Goal: Check status: Check status

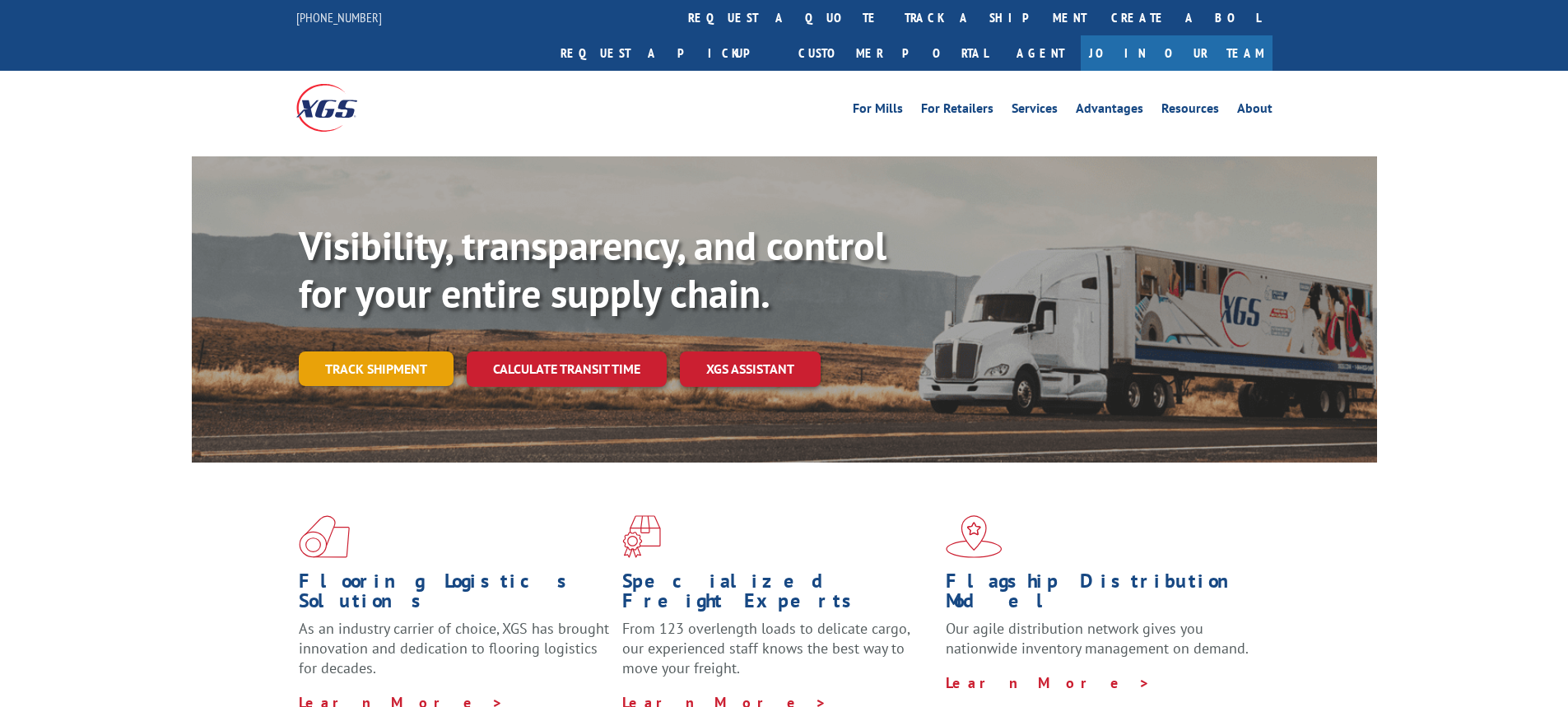
click at [391, 352] on link "Track shipment" at bounding box center [376, 369] width 155 height 35
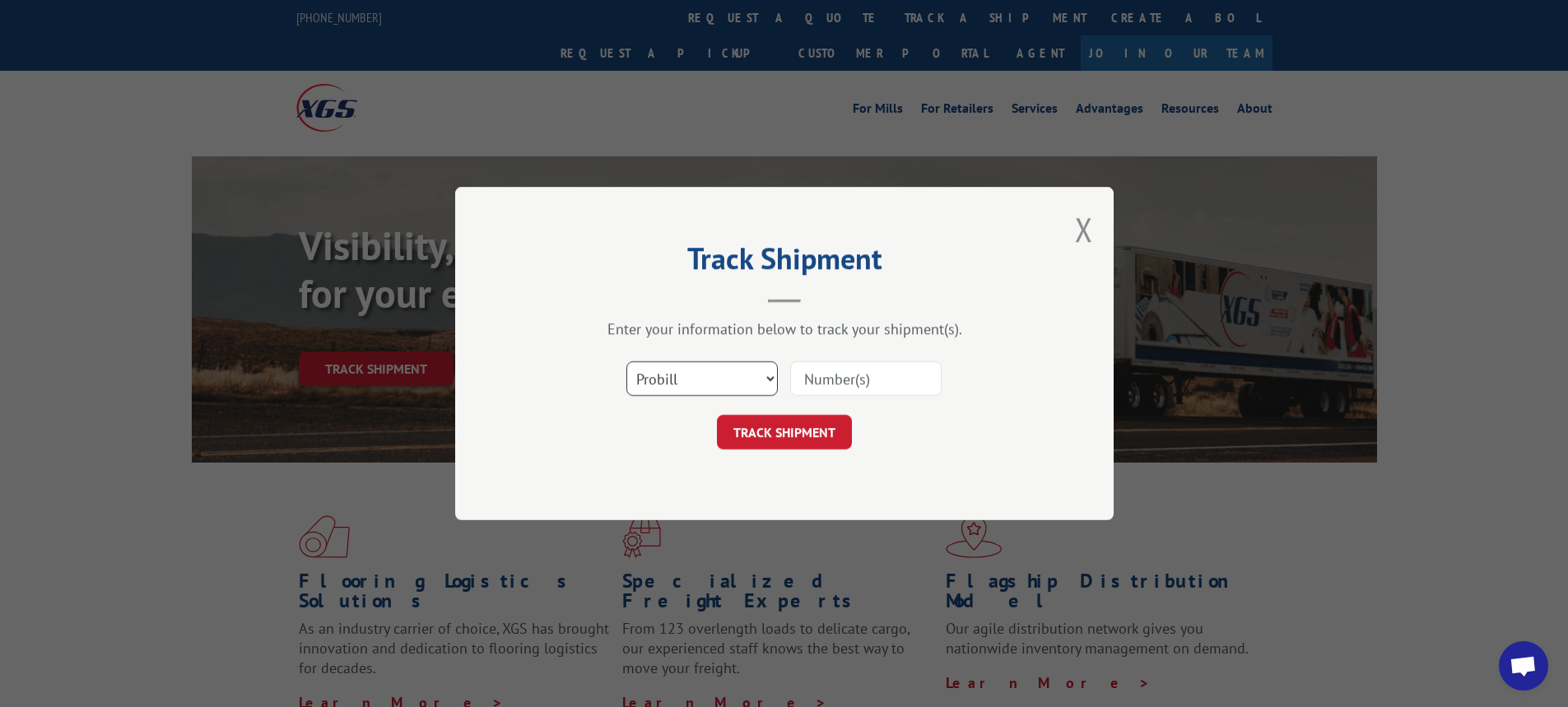
click at [769, 379] on select "Select category... Probill BOL PO" at bounding box center [702, 379] width 152 height 35
select select "bol"
click at [626, 362] on select "Select category... Probill BOL PO" at bounding box center [702, 379] width 152 height 35
click at [821, 383] on input at bounding box center [866, 379] width 152 height 35
type input "6014847"
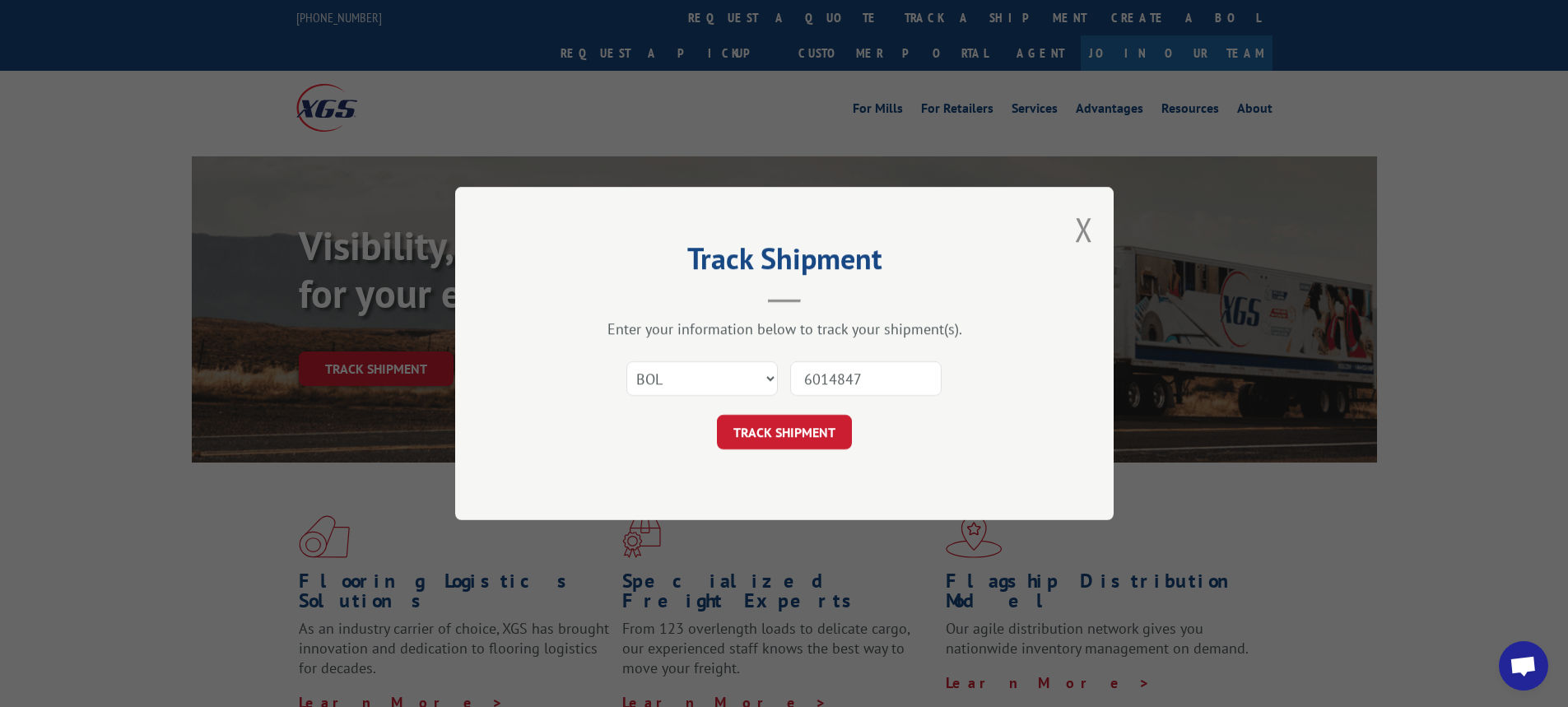
click button "TRACK SHIPMENT" at bounding box center [784, 432] width 135 height 35
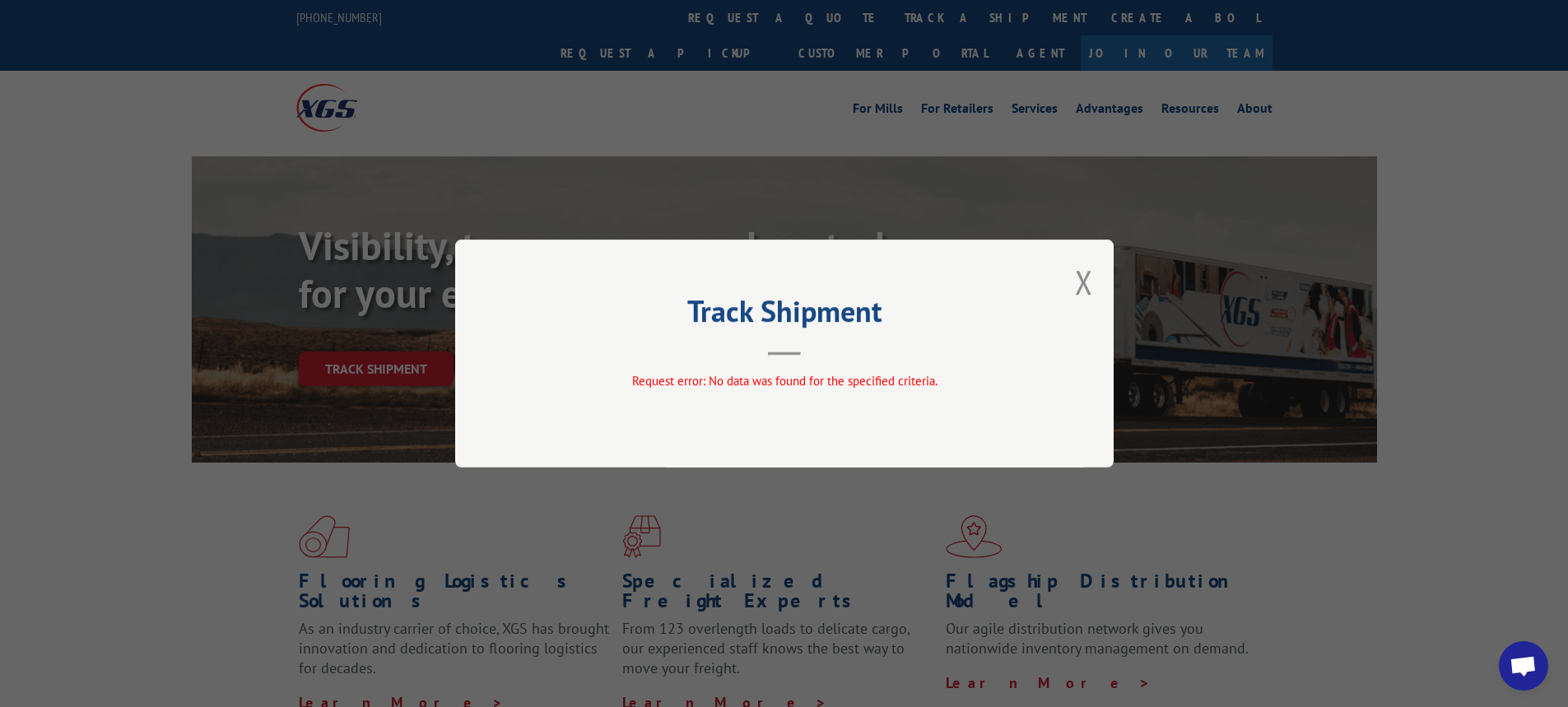
click at [1097, 276] on div "Track Shipment Request error: No data was found for the specified criteria." at bounding box center [784, 354] width 659 height 228
click at [1080, 276] on button "Close modal" at bounding box center [1083, 282] width 18 height 44
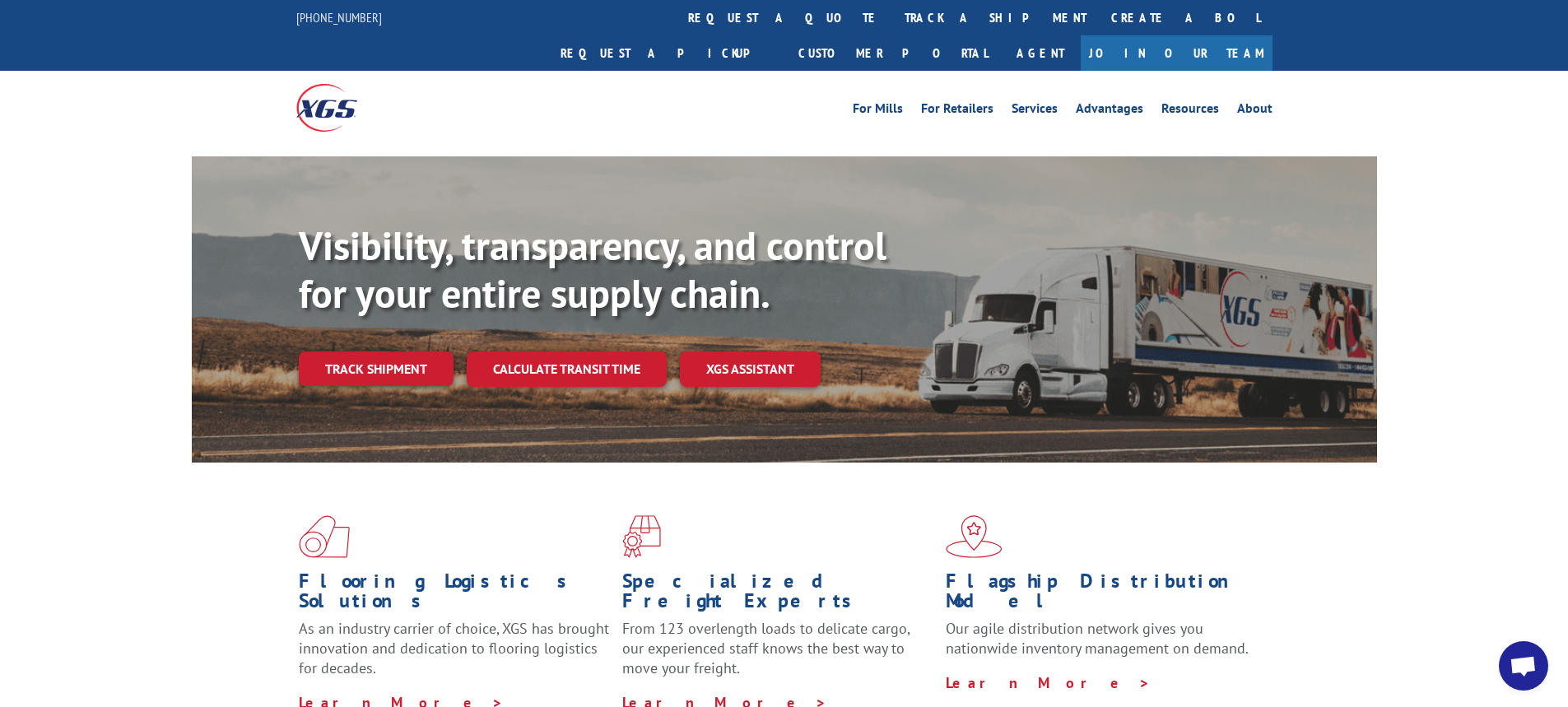
drag, startPoint x: 368, startPoint y: 341, endPoint x: 392, endPoint y: 361, distance: 31.2
click at [371, 352] on link "Track shipment" at bounding box center [376, 369] width 155 height 35
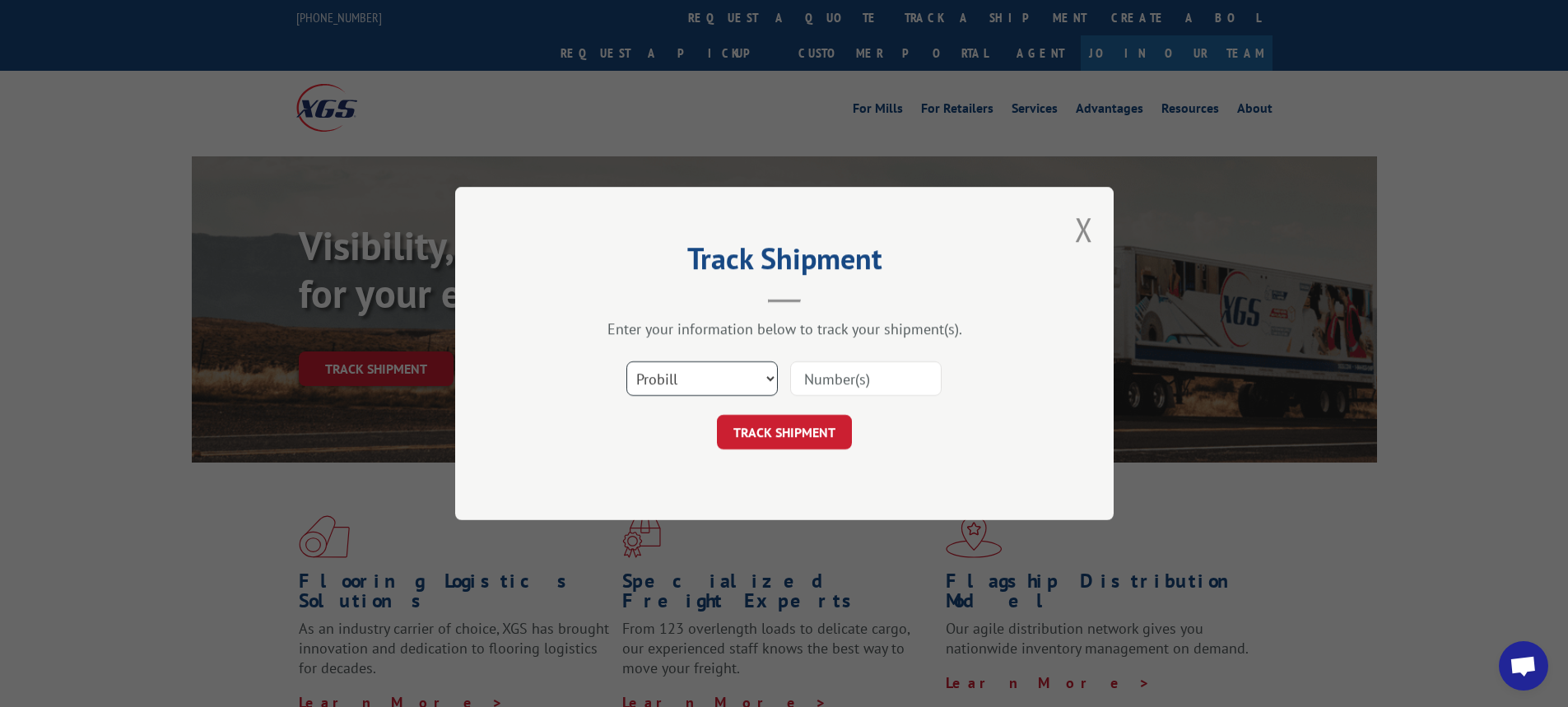
click at [768, 385] on select "Select category... Probill BOL PO" at bounding box center [702, 379] width 152 height 35
select select "bol"
click at [626, 362] on select "Select category... Probill BOL PO" at bounding box center [702, 379] width 152 height 35
click at [808, 390] on input at bounding box center [866, 379] width 152 height 35
type input "54392927"
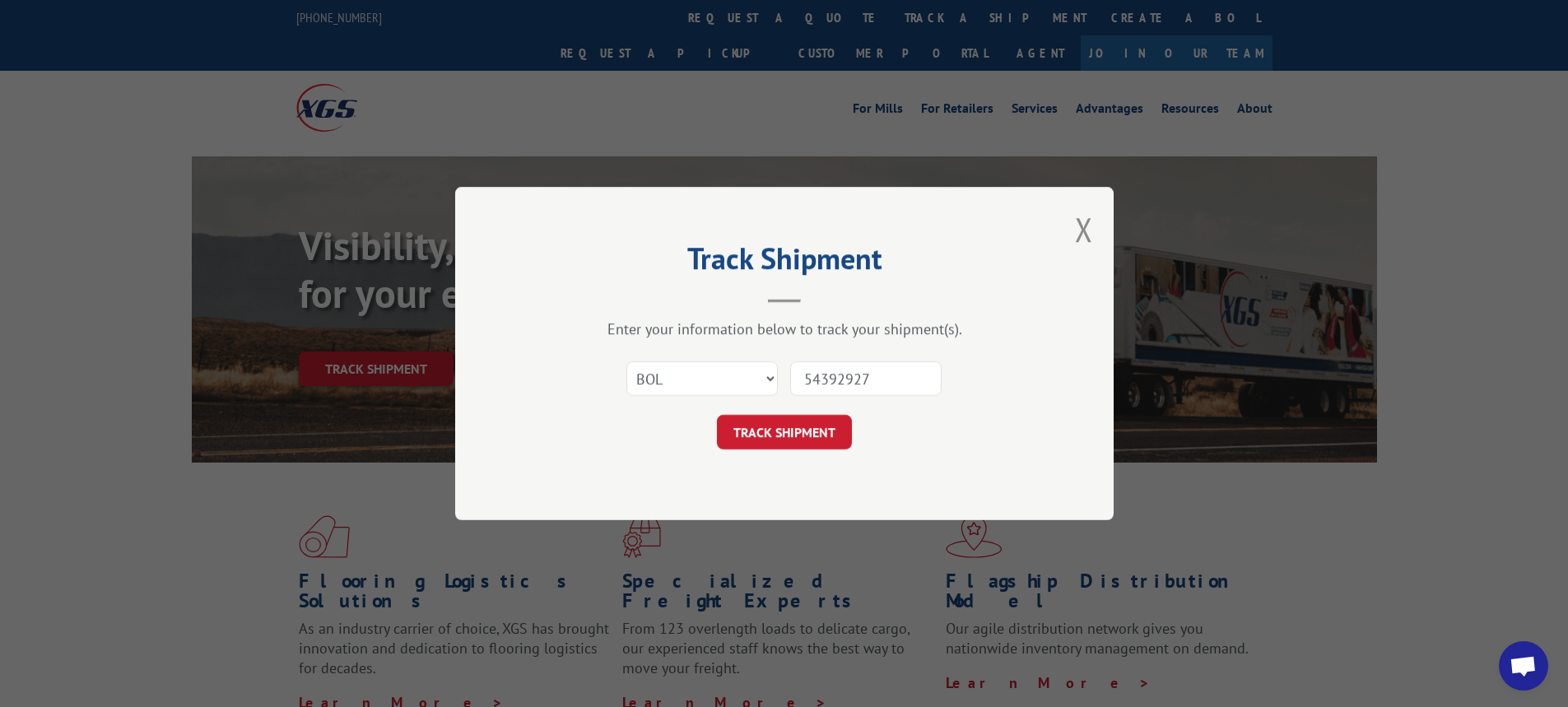
click button "TRACK SHIPMENT" at bounding box center [784, 432] width 135 height 35
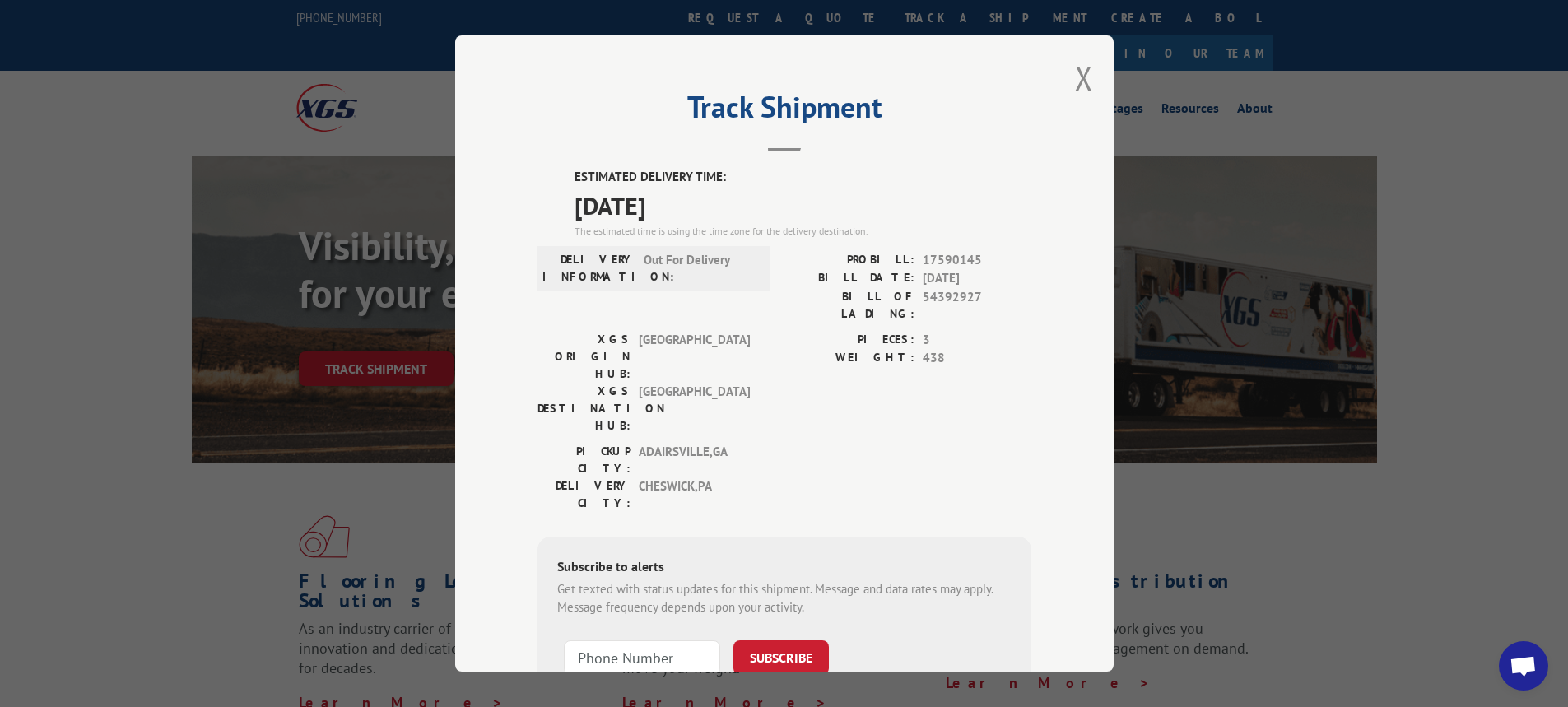
click at [1092, 79] on div "Track Shipment ESTIMATED DELIVERY TIME: [DATE] The estimated time is using the …" at bounding box center [784, 354] width 659 height 637
click at [1090, 75] on div "Track Shipment ESTIMATED DELIVERY TIME: [DATE] The estimated time is using the …" at bounding box center [784, 354] width 659 height 637
click at [1078, 74] on button "Close modal" at bounding box center [1083, 78] width 18 height 44
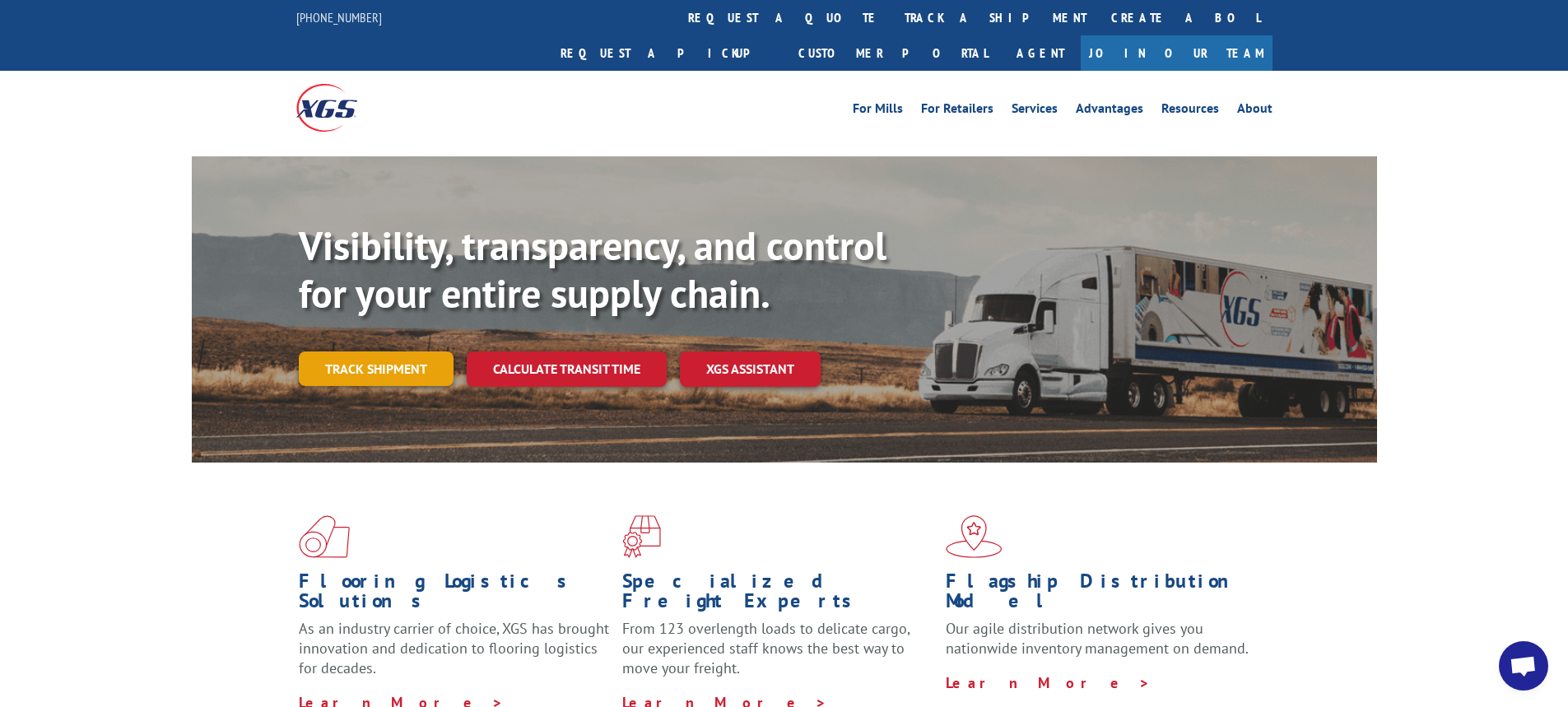
click at [336, 352] on link "Track shipment" at bounding box center [376, 369] width 155 height 35
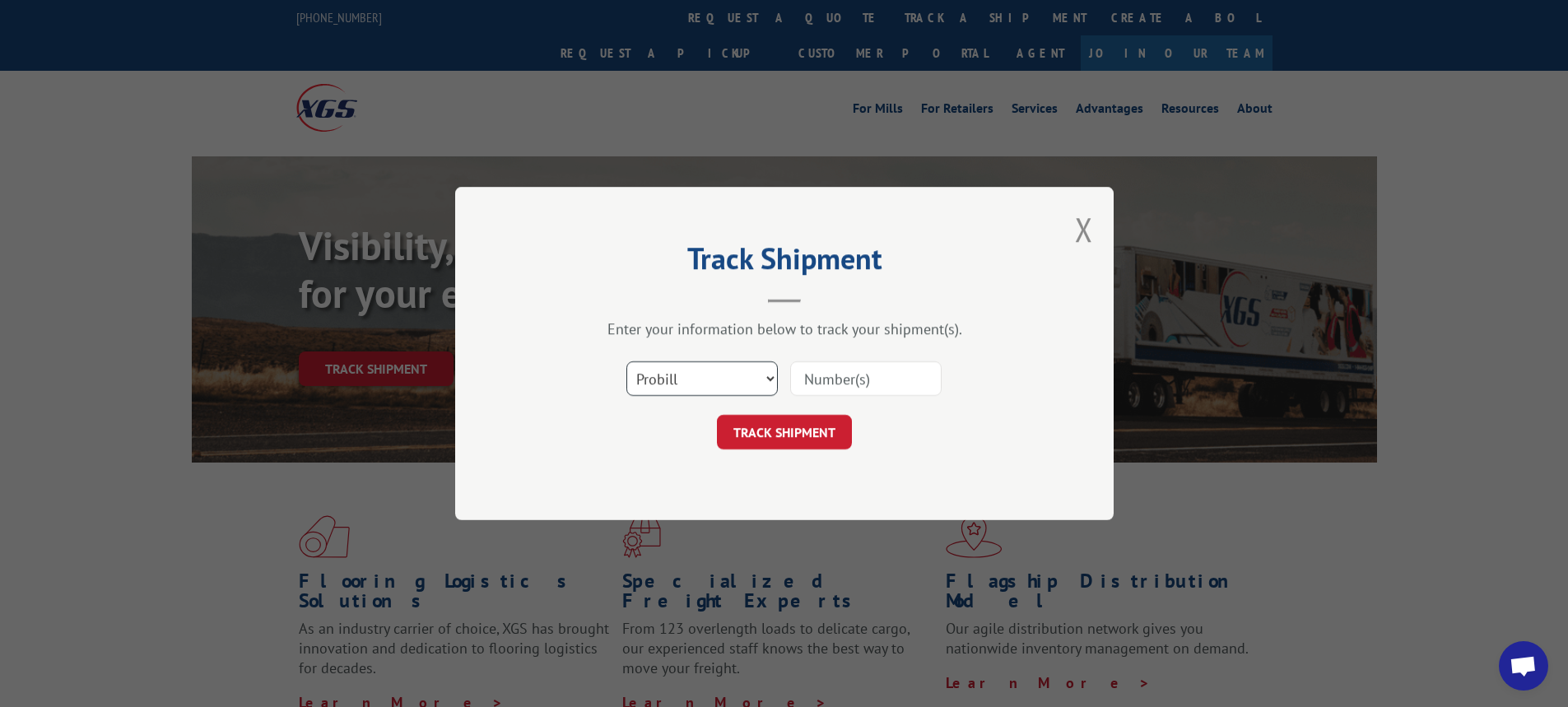
click at [774, 379] on select "Select category... Probill BOL PO" at bounding box center [702, 379] width 152 height 35
select select "bol"
click at [626, 362] on select "Select category... Probill BOL PO" at bounding box center [702, 379] width 152 height 35
click at [812, 382] on input at bounding box center [866, 379] width 152 height 35
type input "6008525"
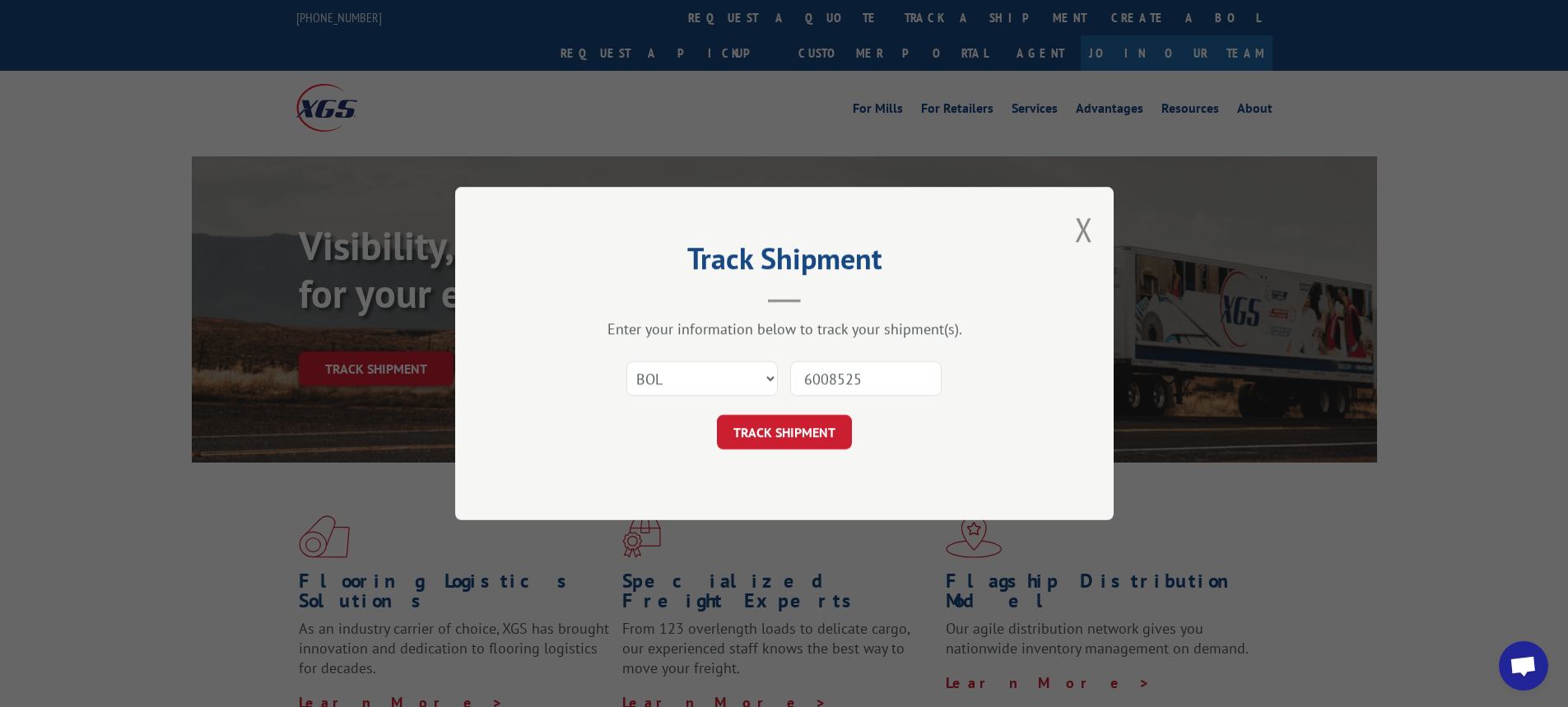
click button "TRACK SHIPMENT" at bounding box center [784, 432] width 135 height 35
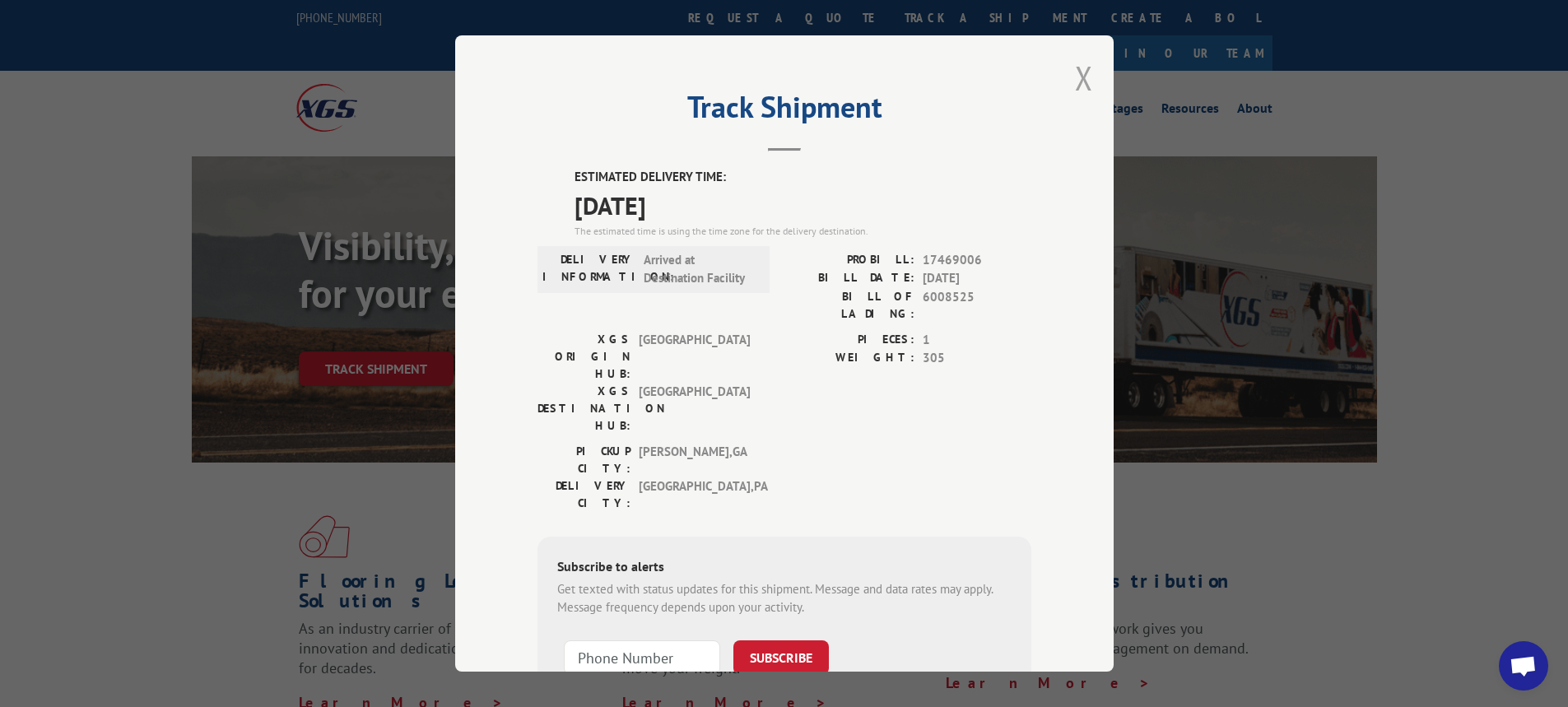
click at [1075, 75] on button "Close modal" at bounding box center [1083, 78] width 18 height 44
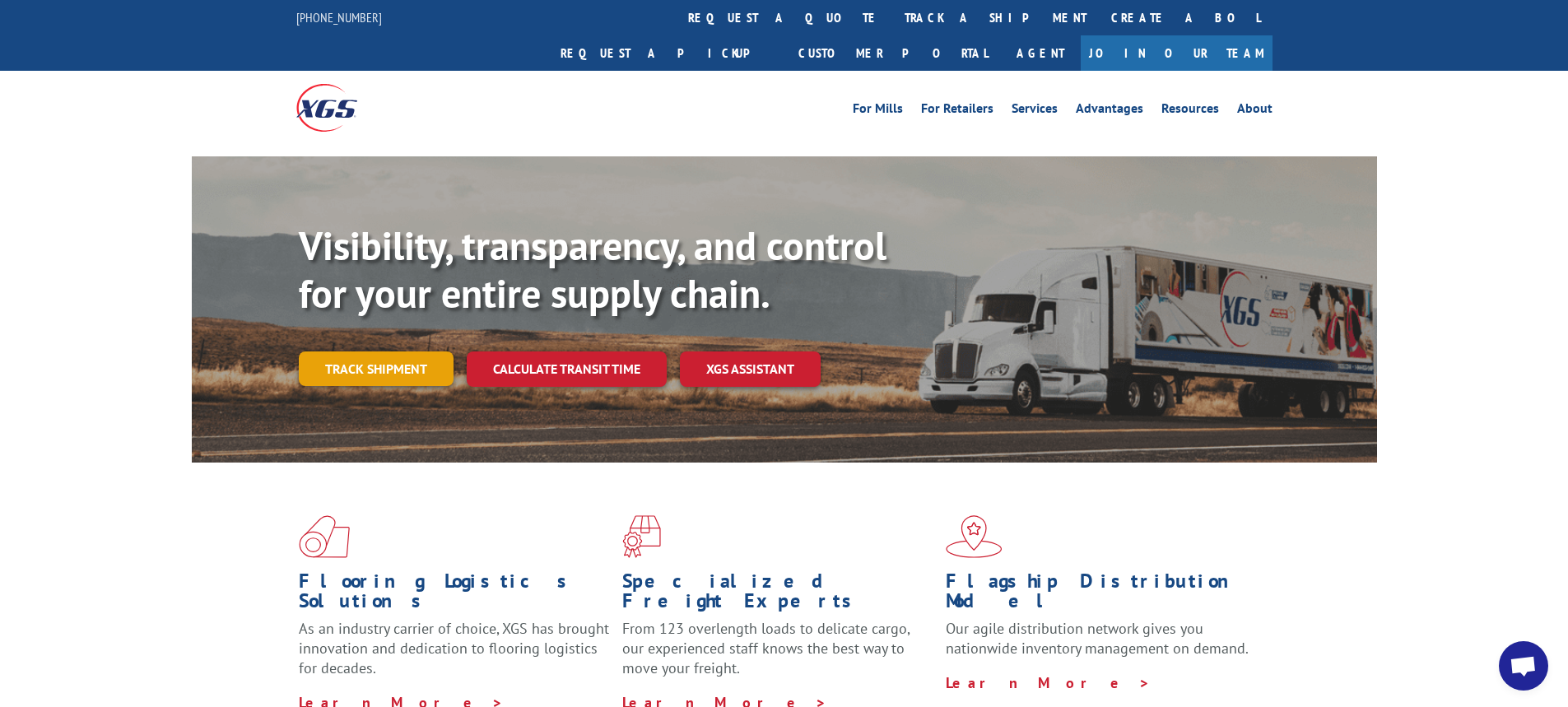
click at [397, 352] on link "Track shipment" at bounding box center [376, 369] width 155 height 35
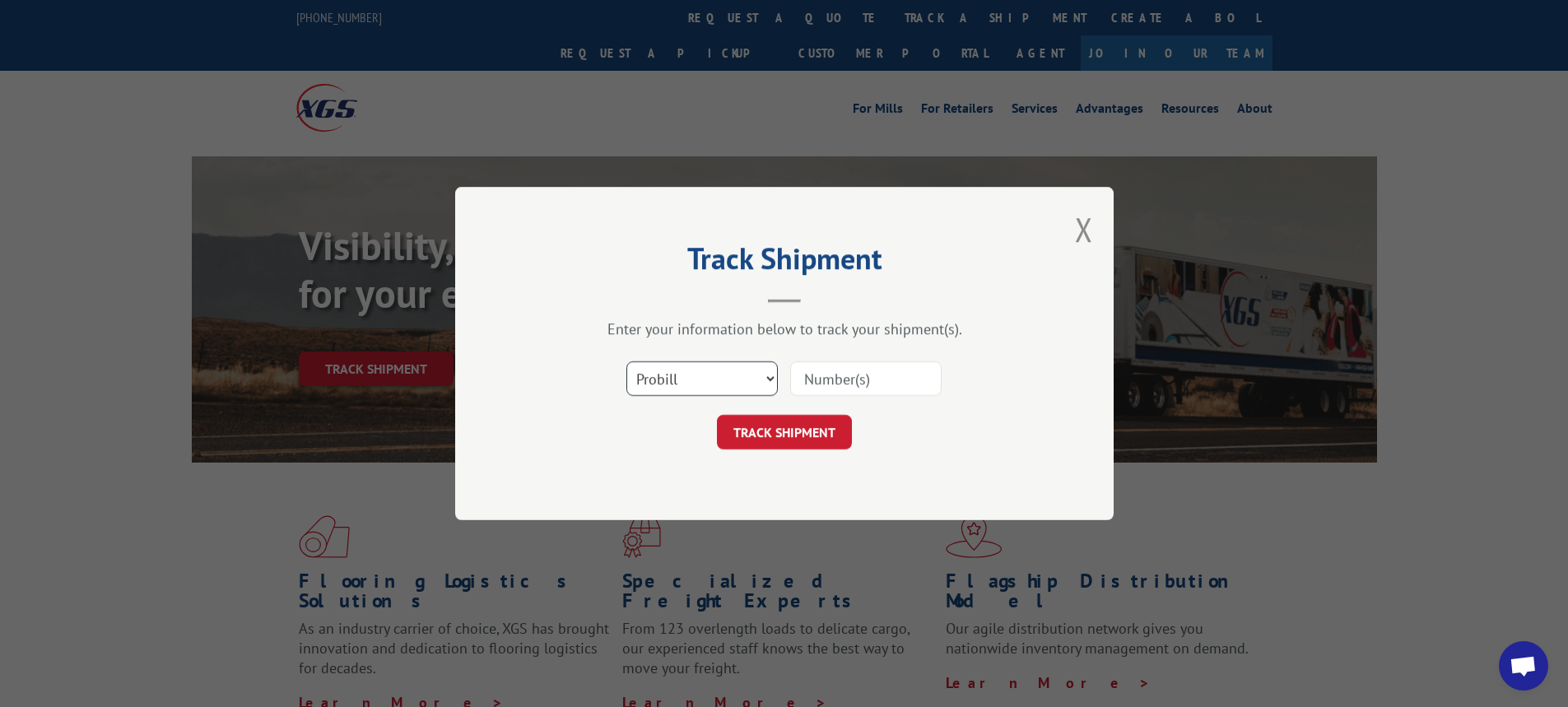
click at [769, 380] on select "Select category... Probill BOL PO" at bounding box center [702, 379] width 152 height 35
select select "bol"
click at [626, 362] on select "Select category... Probill BOL PO" at bounding box center [702, 379] width 152 height 35
click at [822, 383] on input at bounding box center [866, 379] width 152 height 35
type input "5996351"
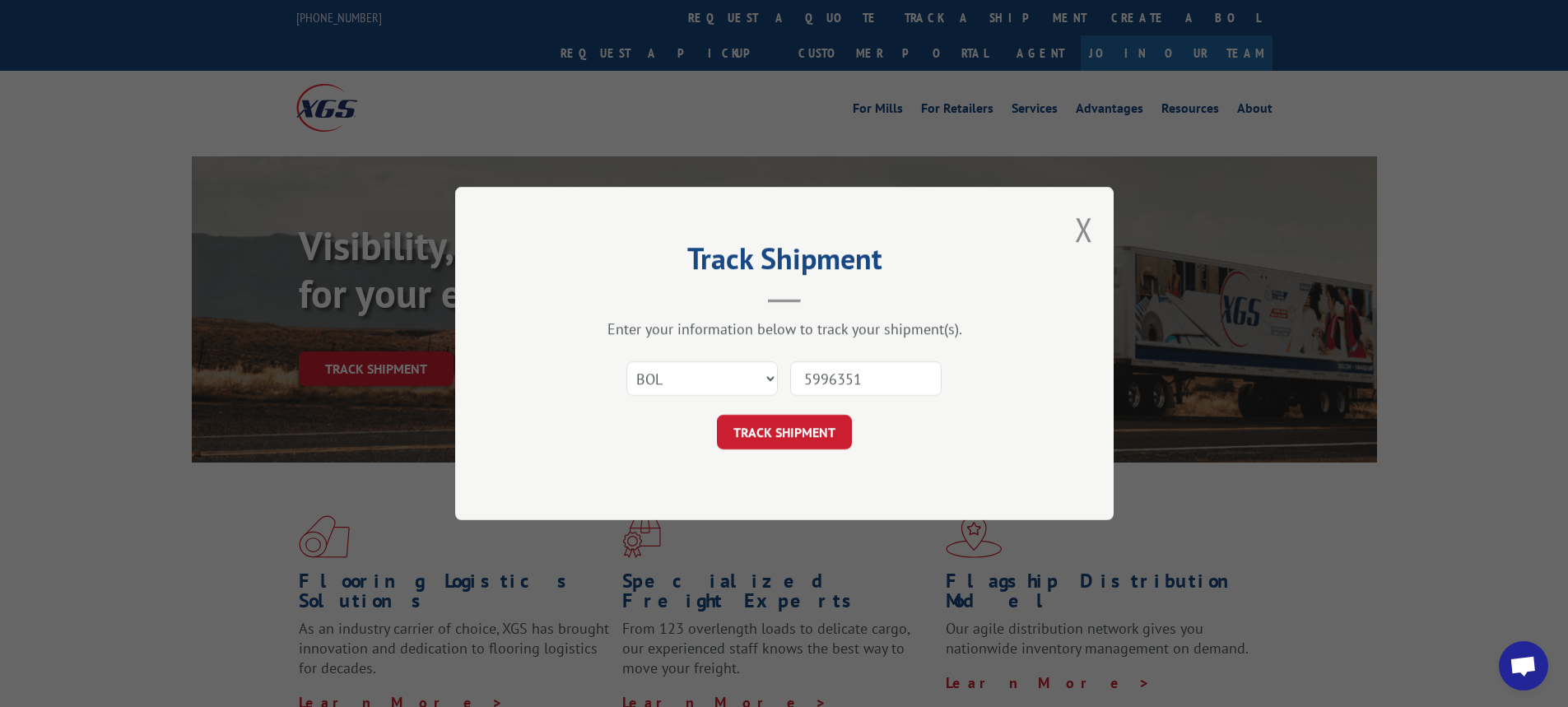
click button "TRACK SHIPMENT" at bounding box center [784, 432] width 135 height 35
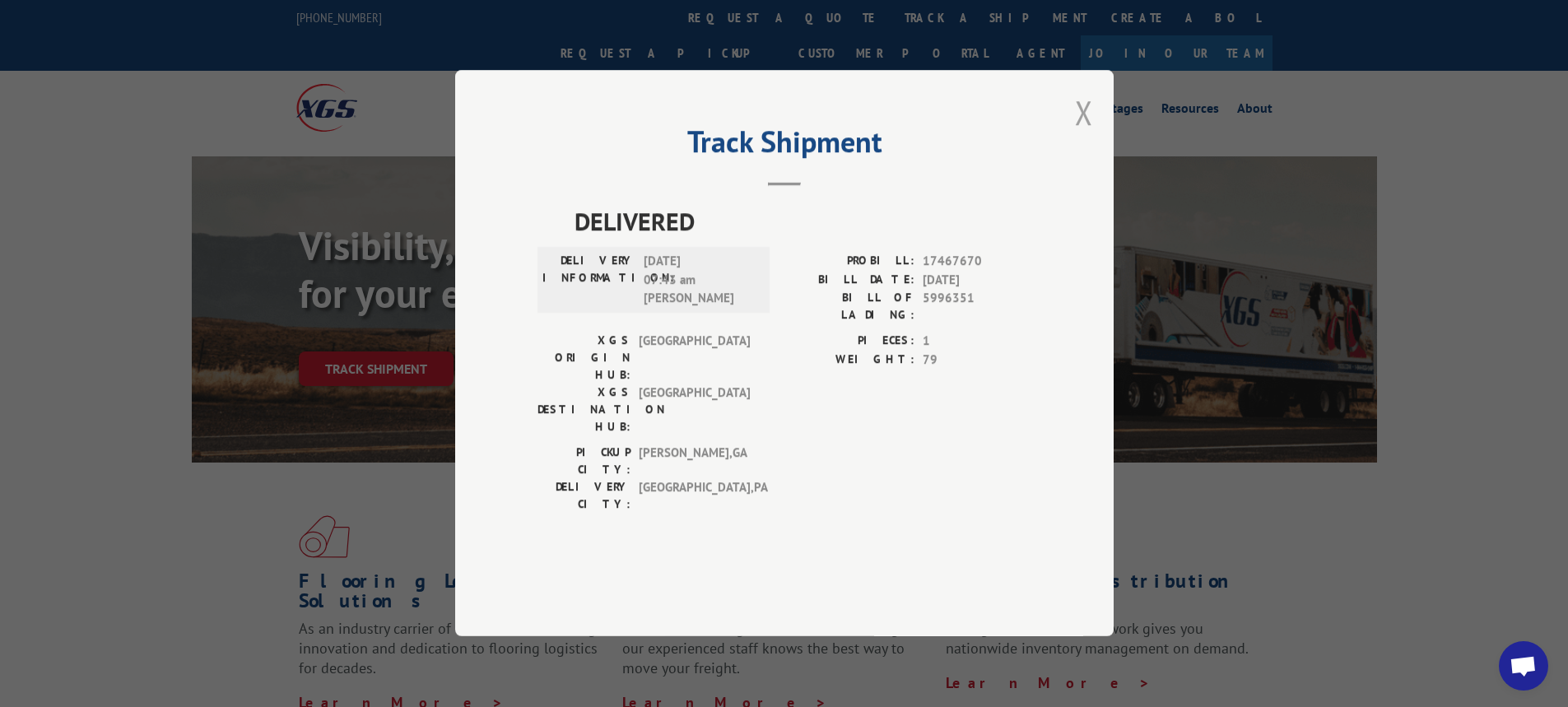
click at [1082, 134] on button "Close modal" at bounding box center [1083, 113] width 18 height 44
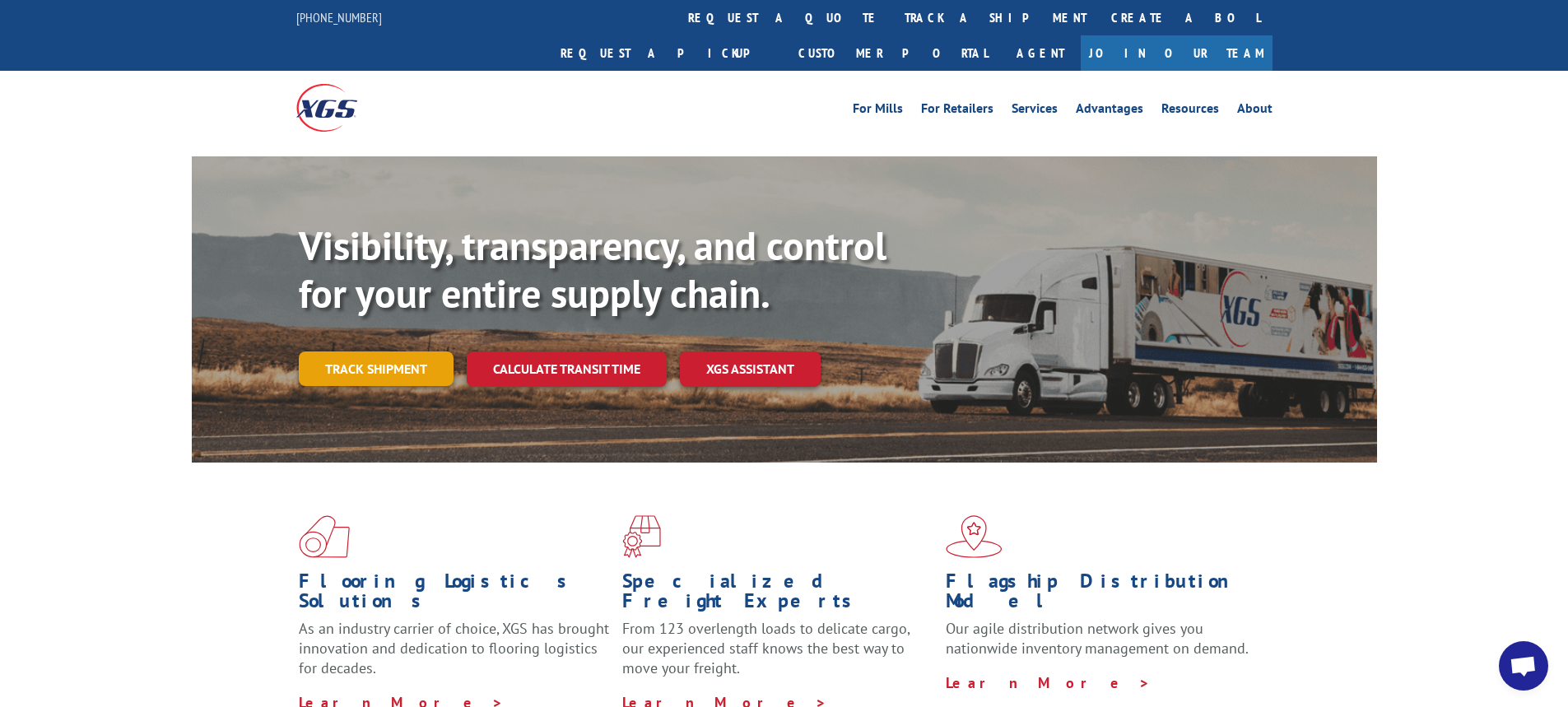
click at [360, 352] on link "Track shipment" at bounding box center [376, 369] width 155 height 35
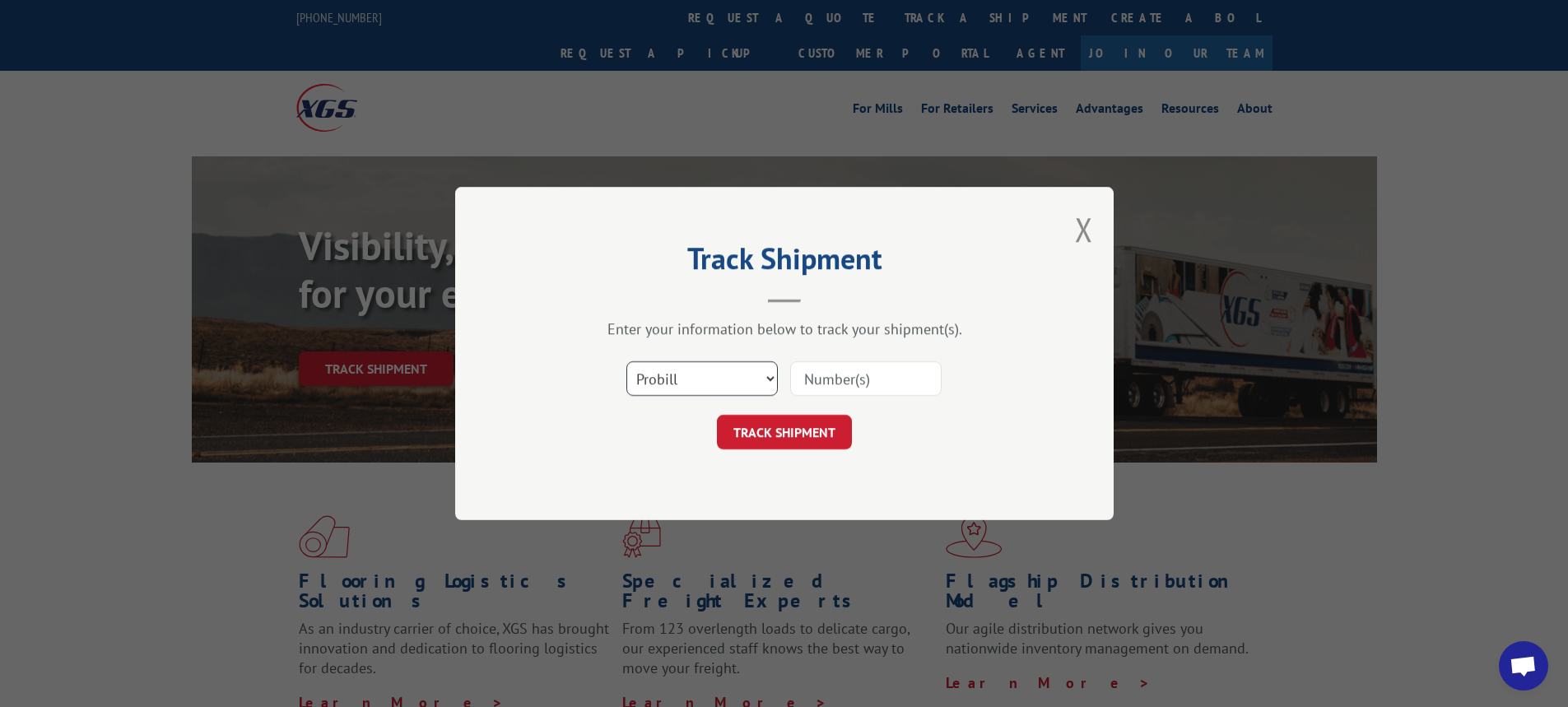
click at [773, 377] on select "Select category... Probill BOL PO" at bounding box center [702, 379] width 152 height 35
select select "bol"
click at [626, 362] on select "Select category... Probill BOL PO" at bounding box center [702, 379] width 152 height 35
click at [823, 396] on input at bounding box center [866, 379] width 152 height 35
click at [828, 379] on input at bounding box center [866, 379] width 152 height 35
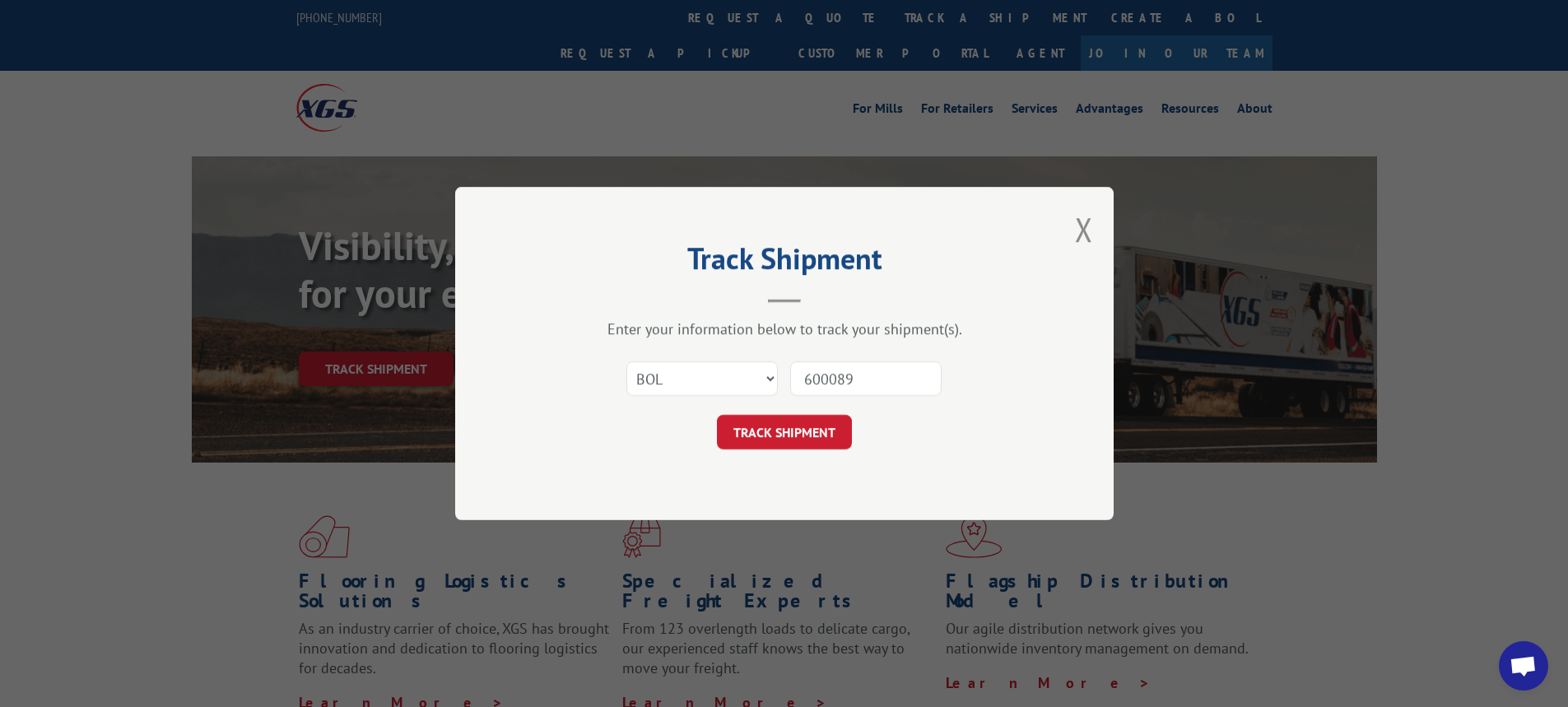
type input "6000892"
click button "TRACK SHIPMENT" at bounding box center [784, 432] width 135 height 35
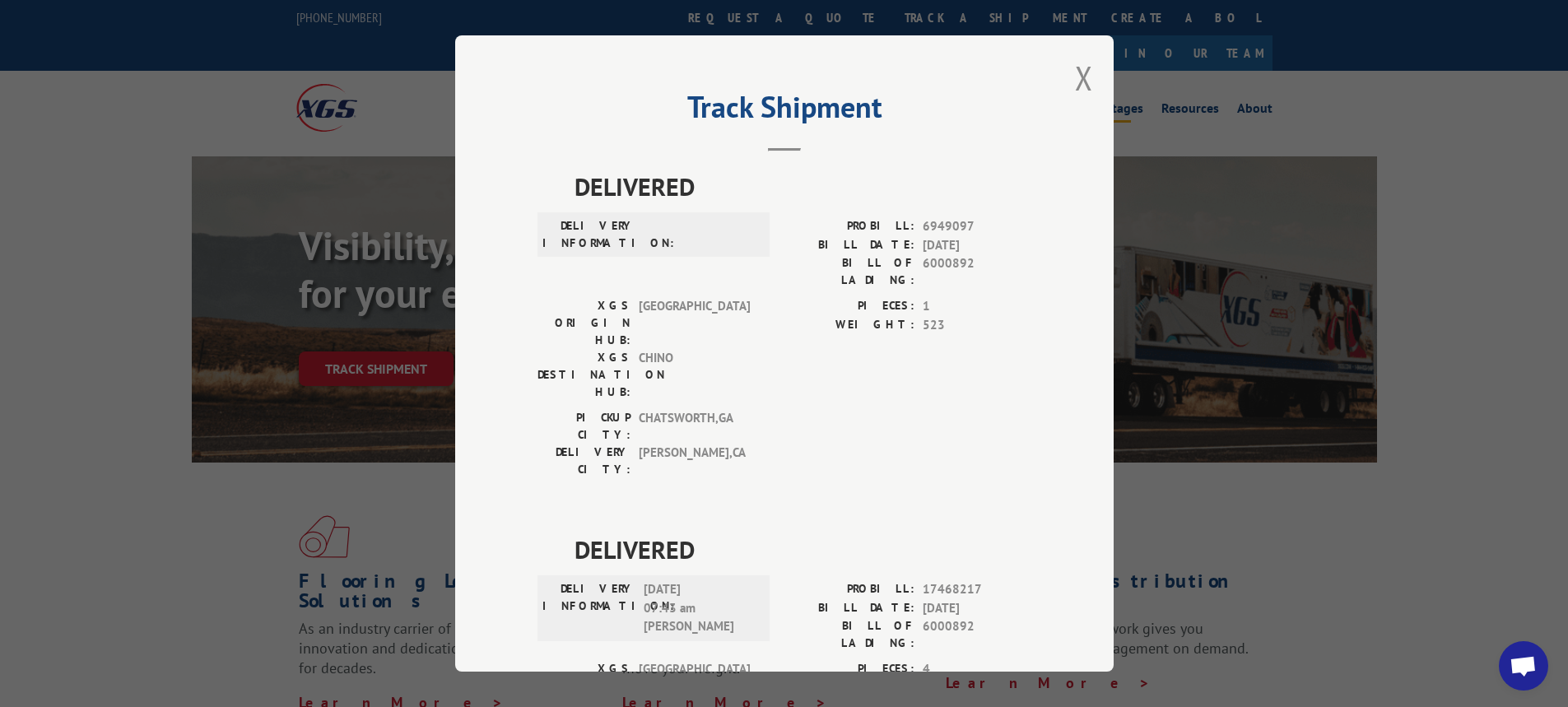
click at [1075, 72] on button "Close modal" at bounding box center [1083, 78] width 18 height 44
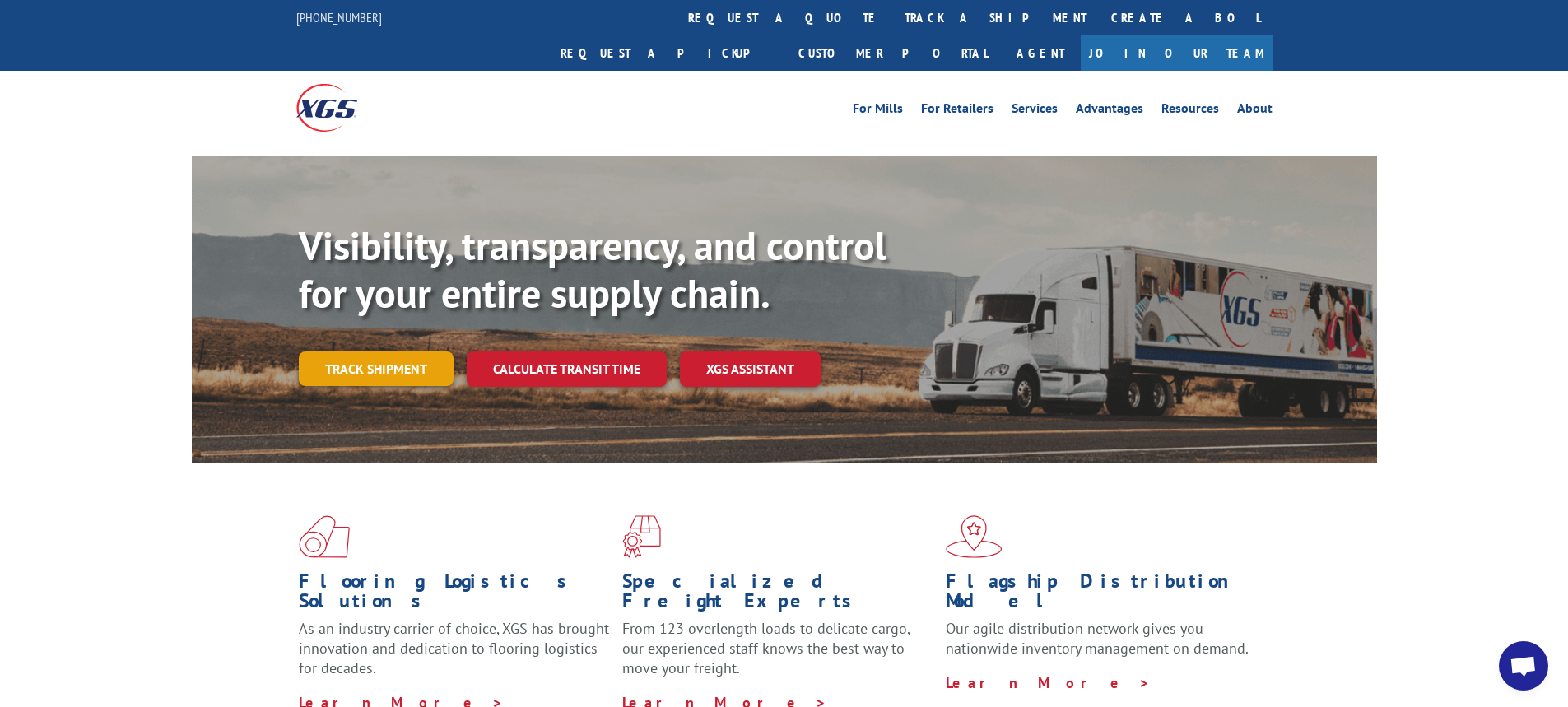
click at [358, 352] on link "Track shipment" at bounding box center [376, 369] width 155 height 35
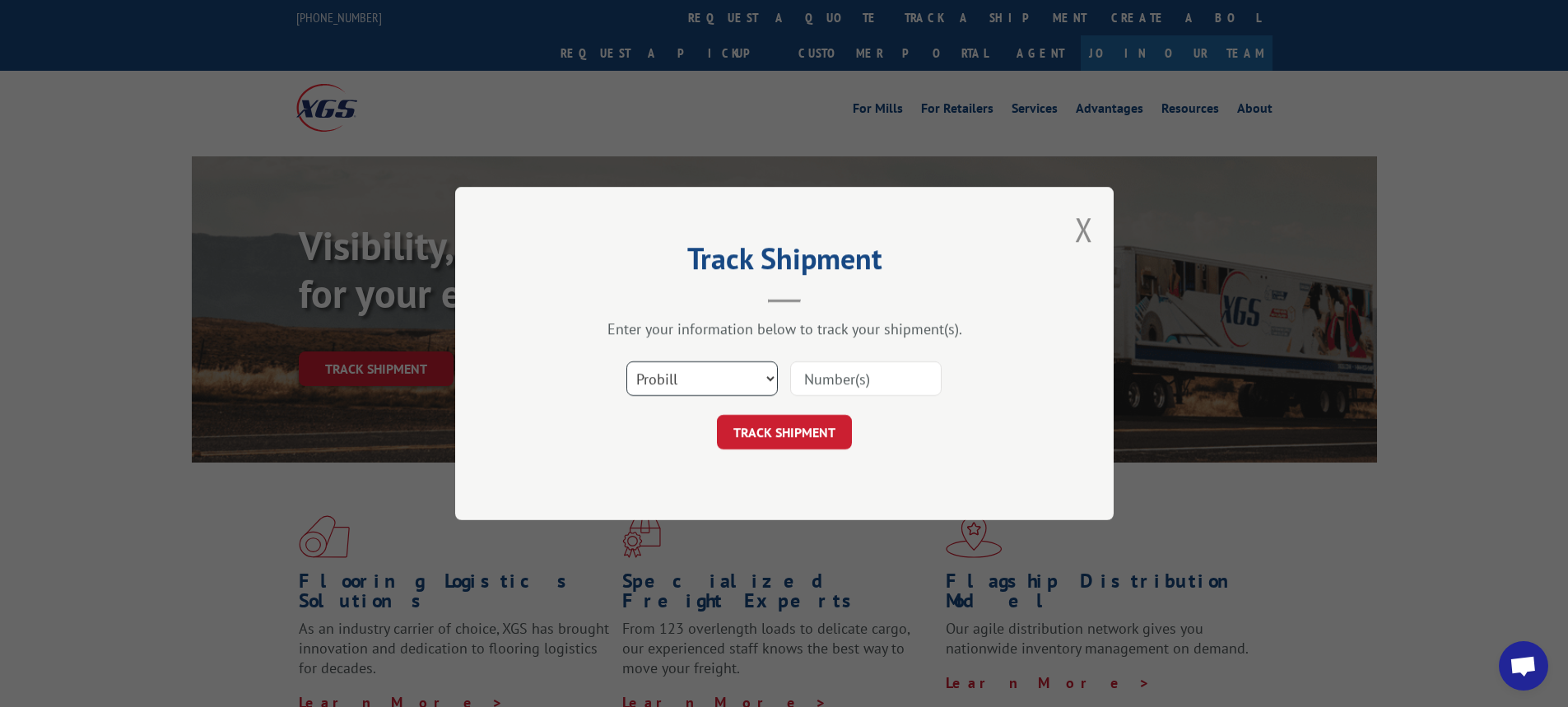
click at [768, 378] on select "Select category... Probill BOL PO" at bounding box center [702, 379] width 152 height 35
select select "bol"
click at [626, 362] on select "Select category... Probill BOL PO" at bounding box center [702, 379] width 152 height 35
click at [822, 384] on input at bounding box center [866, 379] width 152 height 35
type input "6004366"
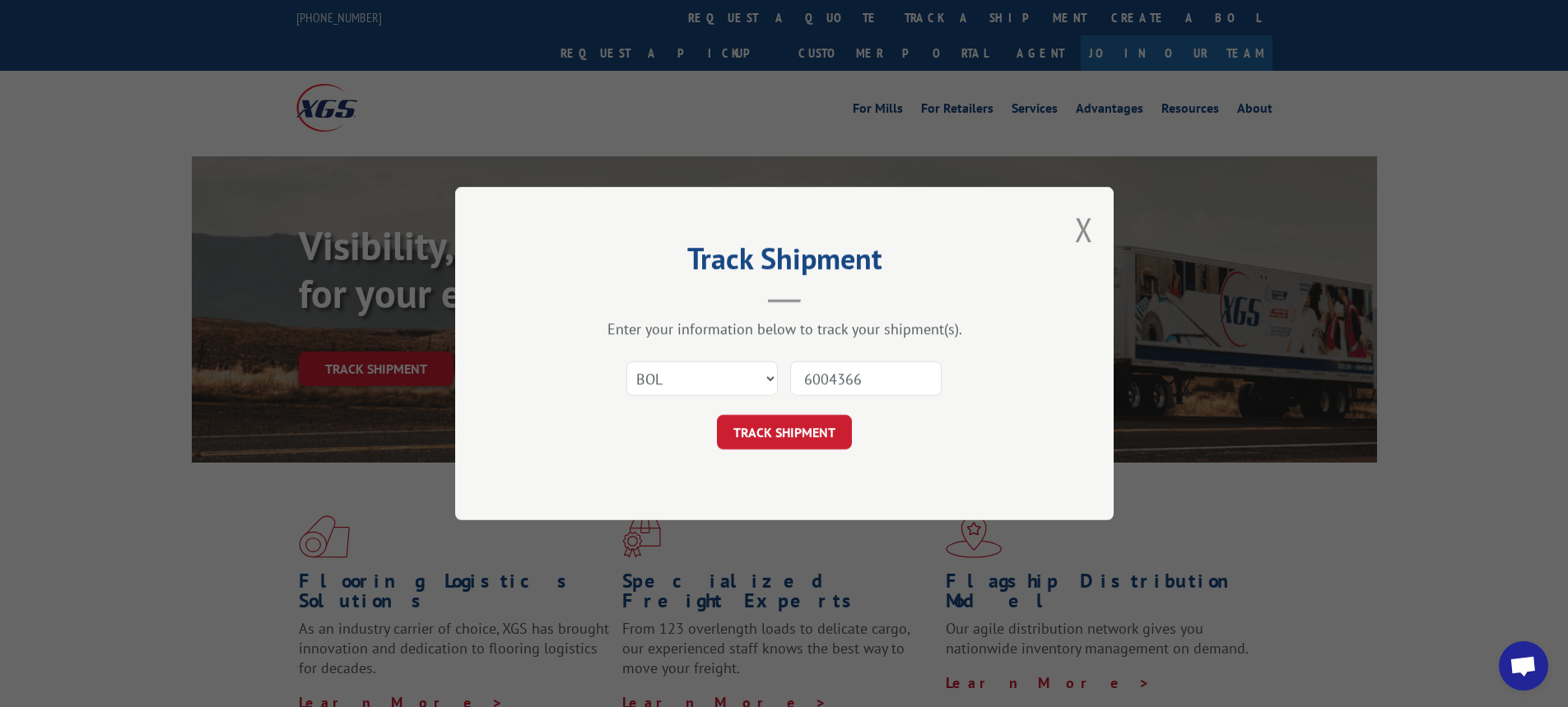
click button "TRACK SHIPMENT" at bounding box center [784, 432] width 135 height 35
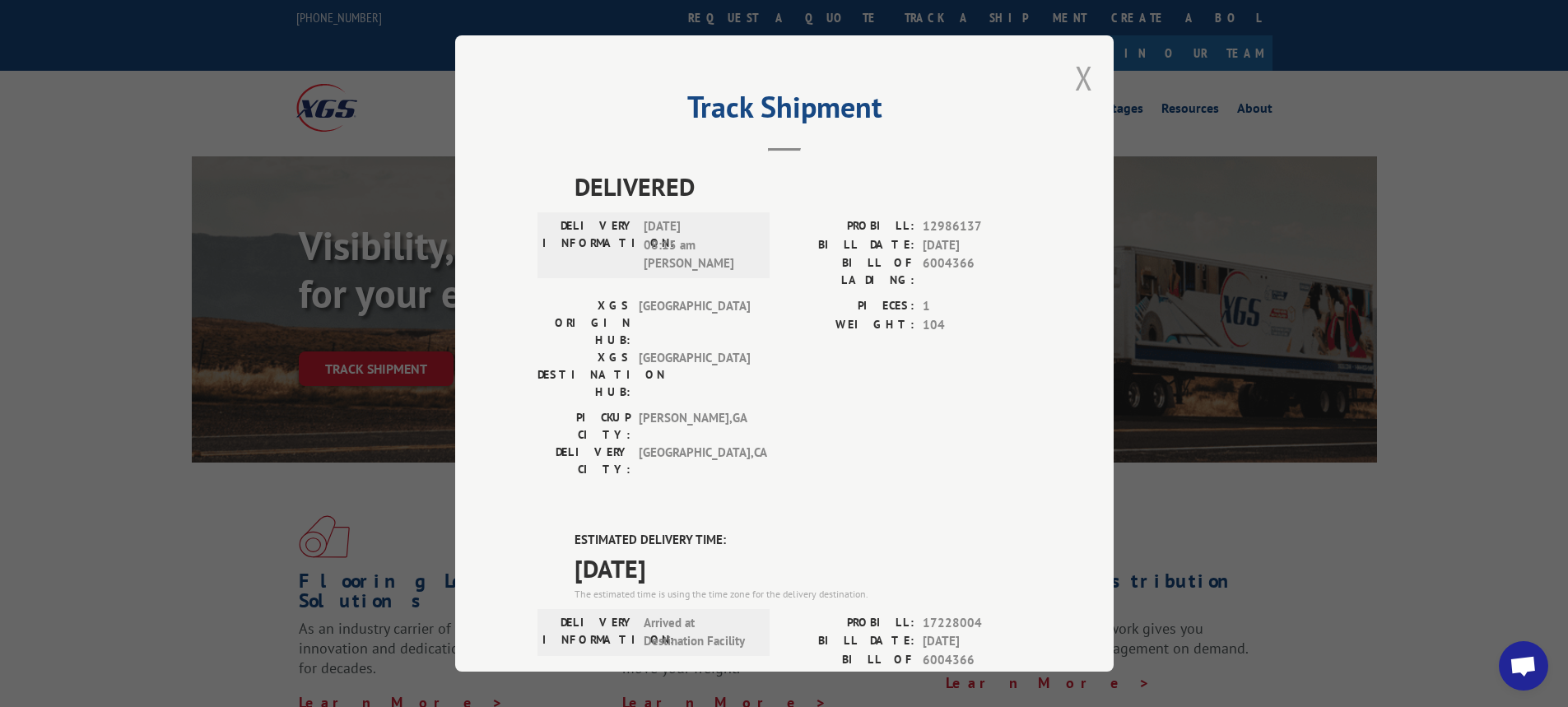
click at [1075, 76] on button "Close modal" at bounding box center [1083, 78] width 18 height 44
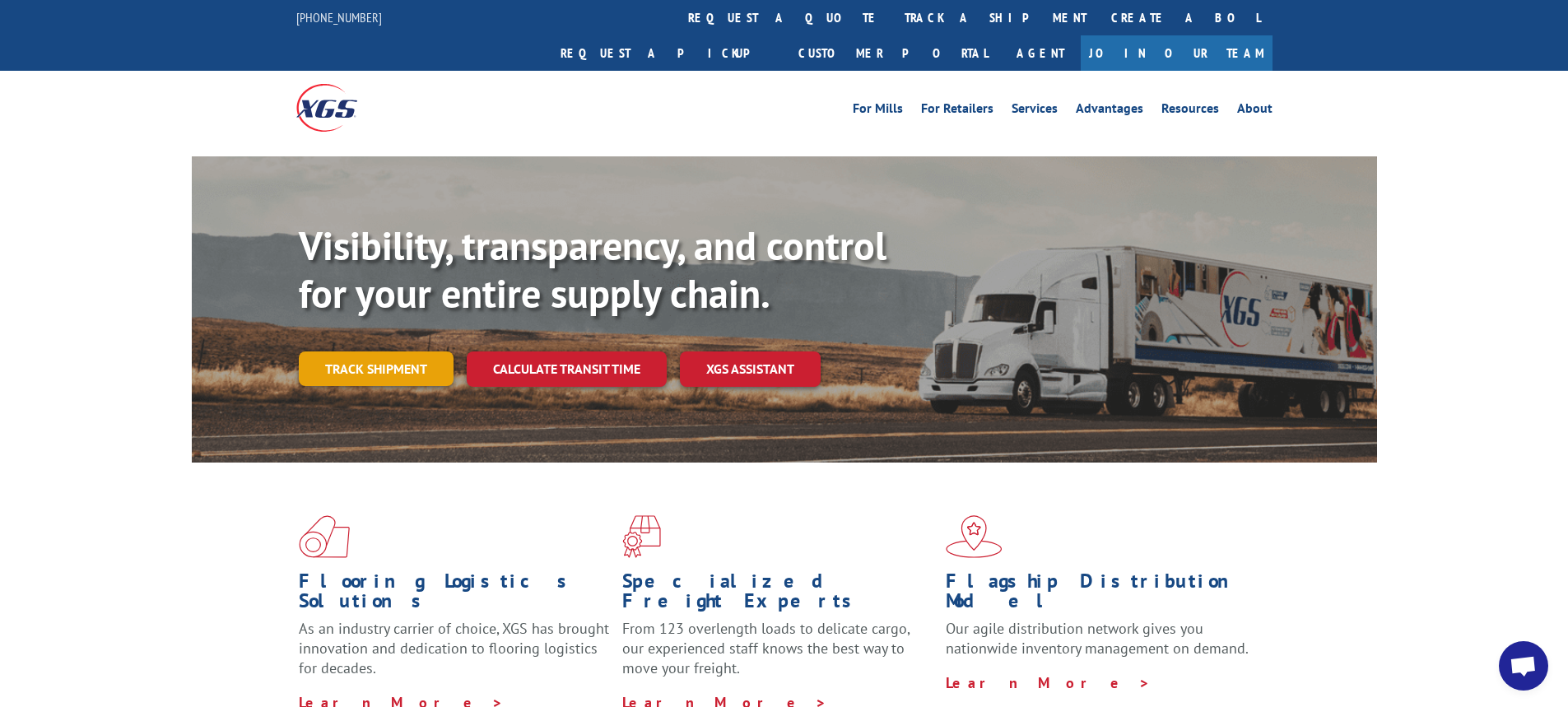
click at [402, 352] on link "Track shipment" at bounding box center [376, 369] width 155 height 35
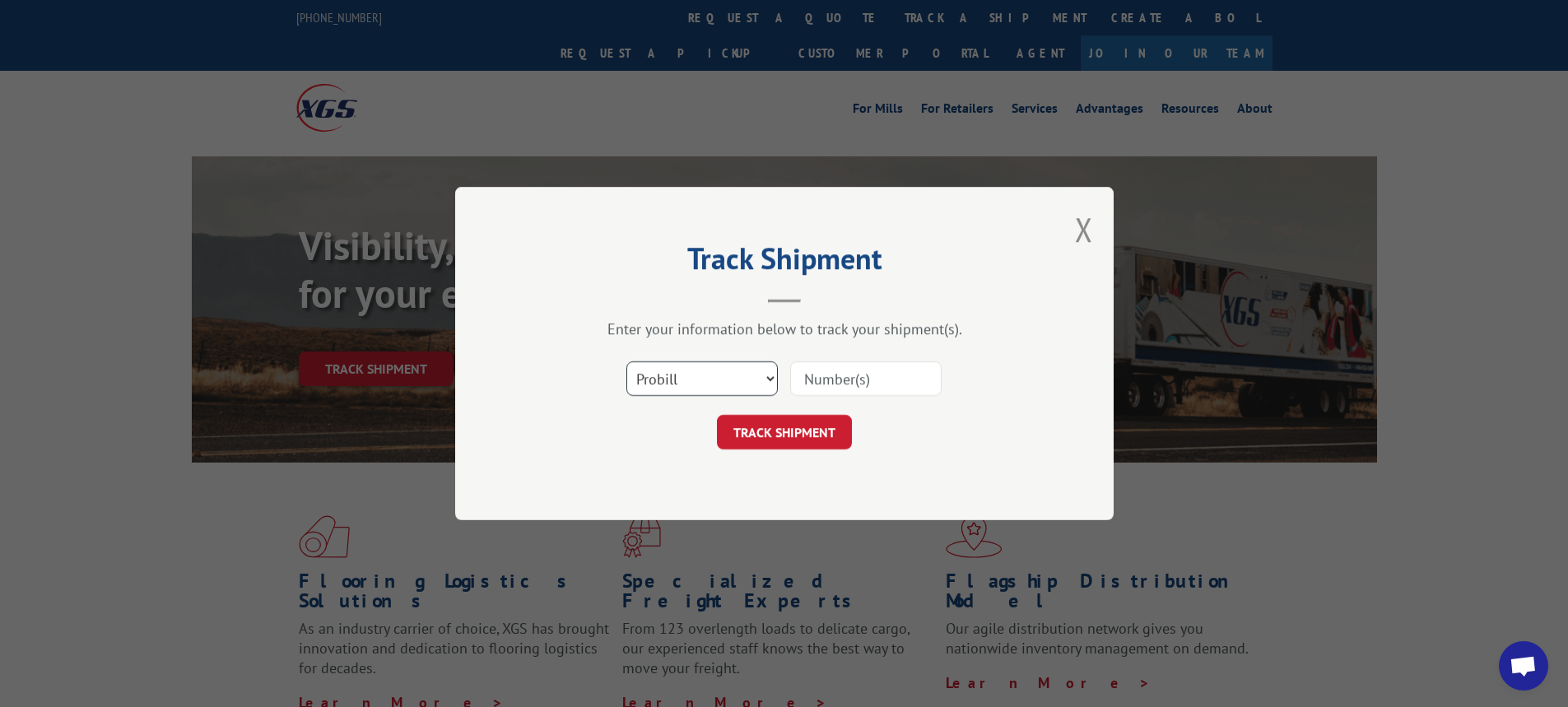
click at [769, 378] on select "Select category... Probill BOL PO" at bounding box center [702, 379] width 152 height 35
select select "bol"
click at [626, 362] on select "Select category... Probill BOL PO" at bounding box center [702, 379] width 152 height 35
click at [829, 377] on input at bounding box center [866, 379] width 152 height 35
type input "6009994"
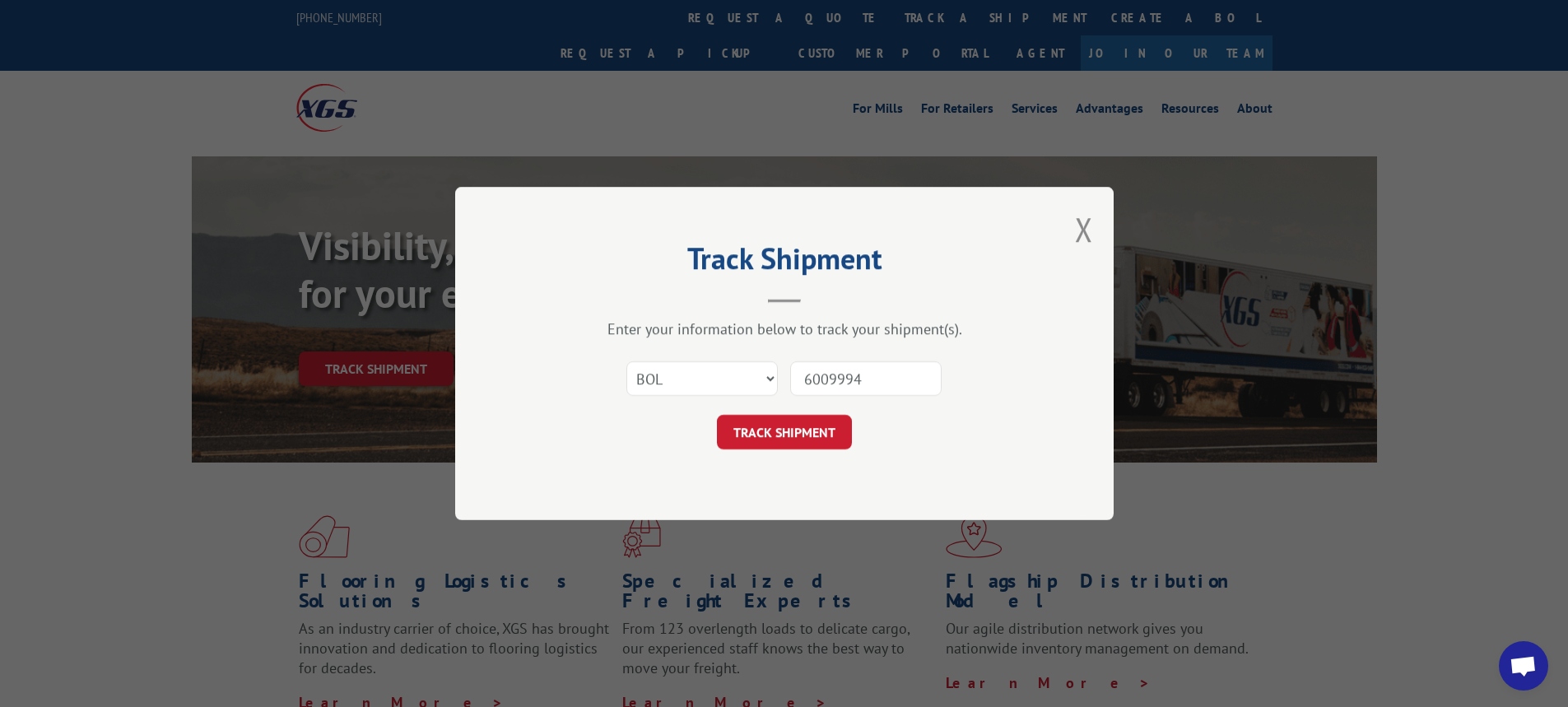
click button "TRACK SHIPMENT" at bounding box center [784, 432] width 135 height 35
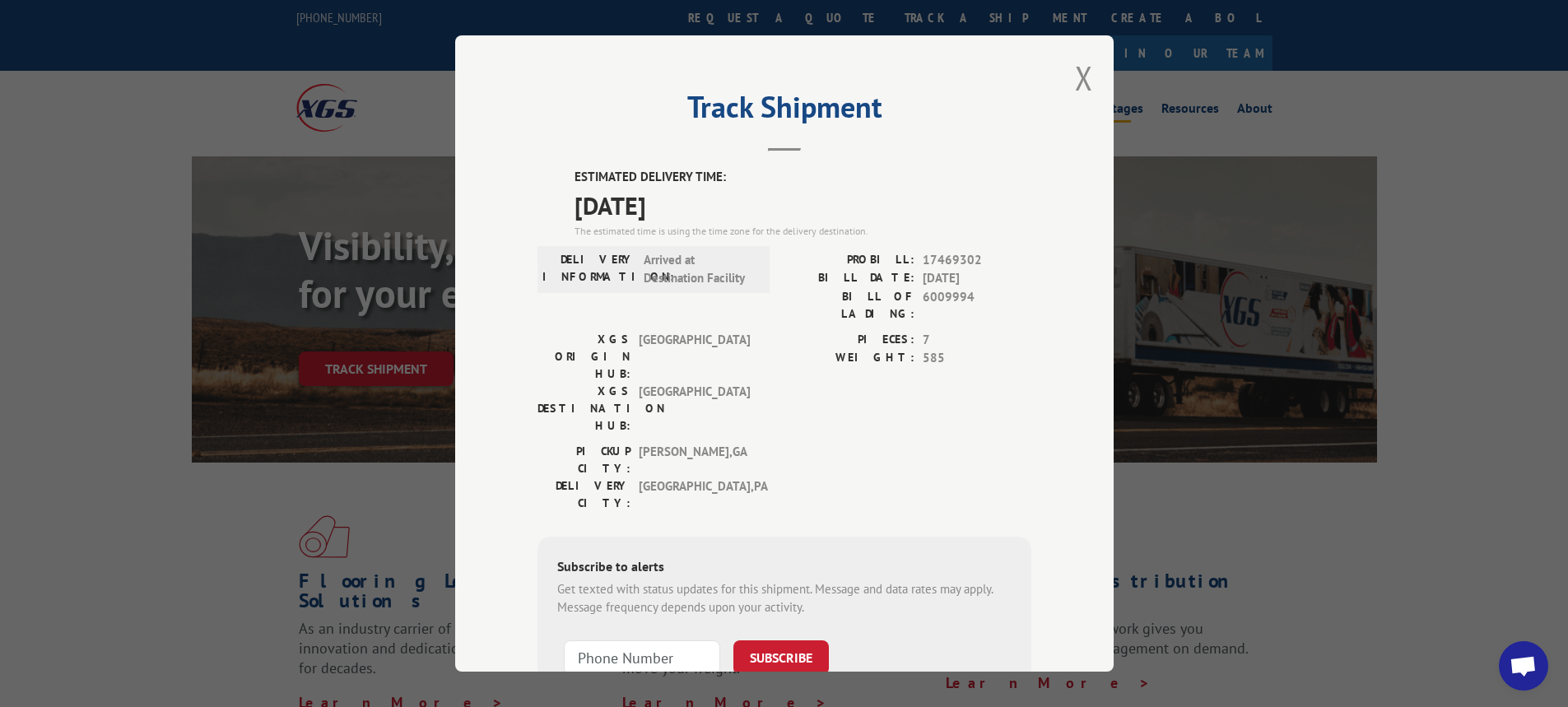
click at [1081, 71] on button "Close modal" at bounding box center [1083, 78] width 18 height 44
